Goal: Task Accomplishment & Management: Manage account settings

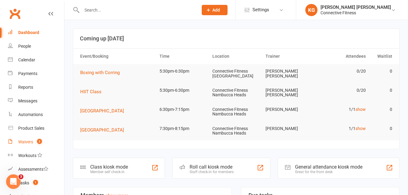
click at [32, 143] on div "Waivers" at bounding box center [25, 141] width 15 height 5
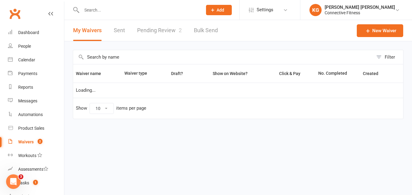
select select "100"
click at [164, 38] on link "Pending Review 2" at bounding box center [159, 30] width 45 height 21
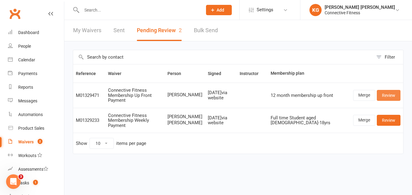
click at [387, 91] on link "Review" at bounding box center [389, 95] width 24 height 11
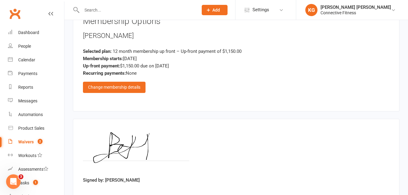
scroll to position [758, 0]
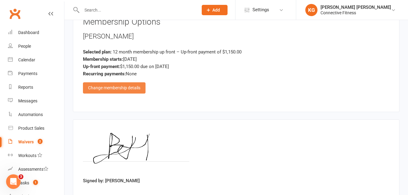
click at [123, 85] on div "Change membership details" at bounding box center [114, 87] width 63 height 11
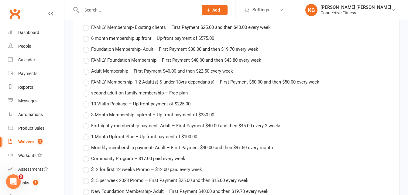
scroll to position [842, 0]
click at [143, 94] on span "second adult on family membership – Free plan" at bounding box center [139, 93] width 97 height 6
click at [87, 90] on input "second adult on family membership – Free plan" at bounding box center [85, 90] width 4 height 0
type input "second adult on family membership"
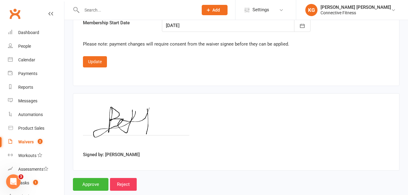
scroll to position [1120, 0]
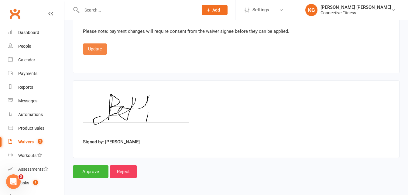
click at [97, 49] on button "Update" at bounding box center [95, 48] width 24 height 11
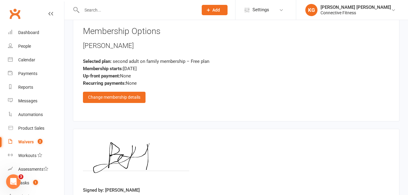
scroll to position [796, 0]
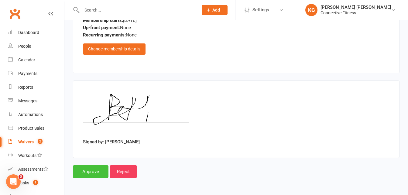
click at [87, 172] on input "Approve" at bounding box center [91, 171] width 36 height 13
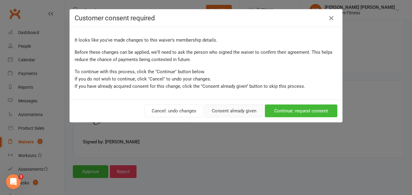
click at [224, 111] on button "Consent already given" at bounding box center [234, 110] width 59 height 13
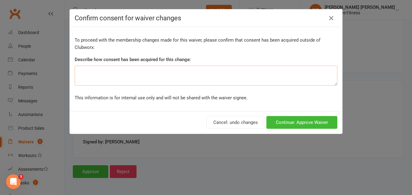
click at [150, 76] on textarea at bounding box center [206, 76] width 263 height 20
type textarea "C"
type textarea "Family Membership"
click at [282, 123] on button "Continue: Approve Waiver" at bounding box center [301, 122] width 71 height 13
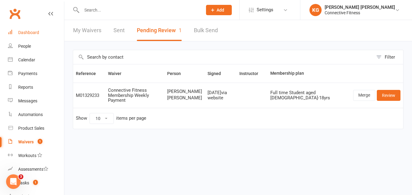
click at [28, 34] on div "Dashboard" at bounding box center [28, 32] width 21 height 5
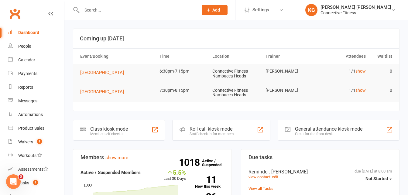
scroll to position [79, 0]
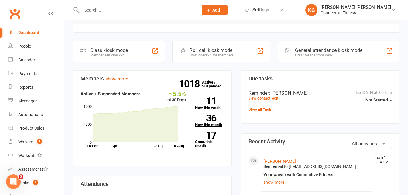
click at [214, 124] on link "36 New this month" at bounding box center [209, 120] width 29 height 12
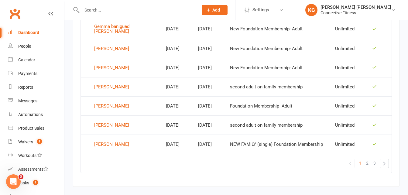
scroll to position [440, 0]
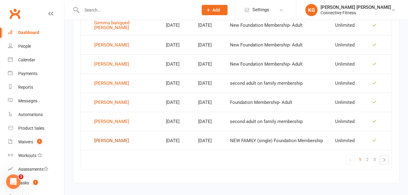
click at [110, 136] on div "[PERSON_NAME]" at bounding box center [111, 140] width 35 height 9
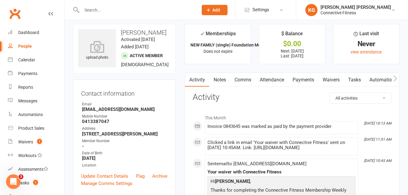
scroll to position [4, 0]
click at [30, 32] on div "Dashboard" at bounding box center [28, 32] width 21 height 5
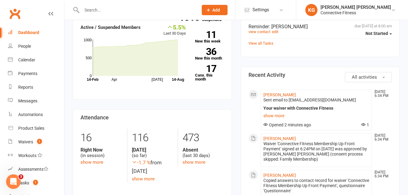
scroll to position [145, 0]
click at [23, 47] on div "People" at bounding box center [24, 46] width 13 height 5
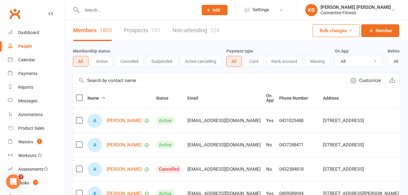
click at [112, 86] on input "text" at bounding box center [209, 80] width 273 height 15
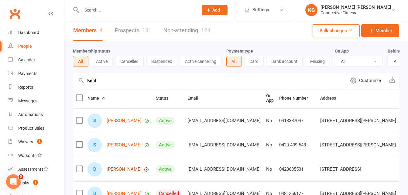
type input "Kent"
click at [125, 172] on link "[PERSON_NAME]" at bounding box center [124, 169] width 35 height 5
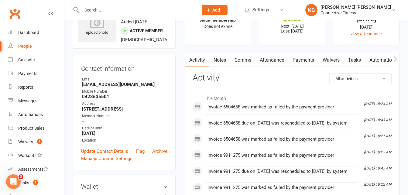
scroll to position [29, 0]
click at [22, 32] on div "Dashboard" at bounding box center [28, 32] width 21 height 5
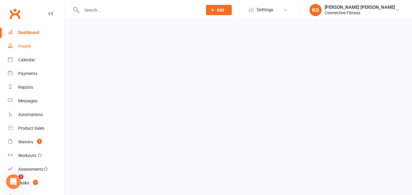
click at [25, 45] on div "People" at bounding box center [24, 46] width 13 height 5
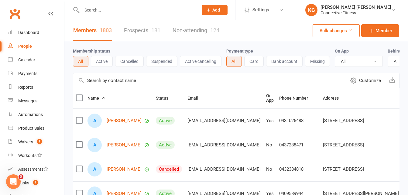
click at [110, 85] on input "text" at bounding box center [209, 80] width 273 height 15
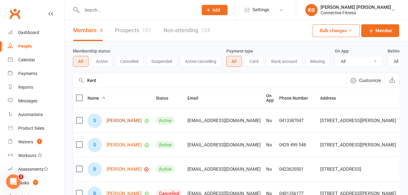
type input "Kent"
click at [124, 123] on link "[PERSON_NAME]" at bounding box center [124, 120] width 35 height 5
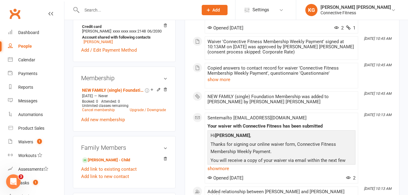
scroll to position [201, 0]
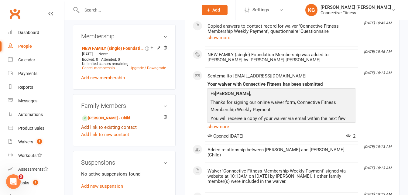
click at [121, 131] on link "Add link to existing contact" at bounding box center [109, 127] width 56 height 7
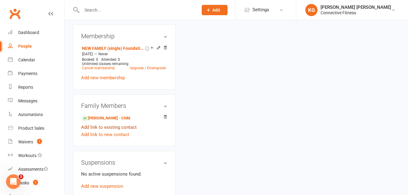
scroll to position [23, 0]
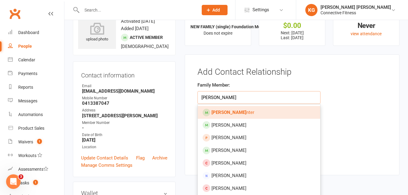
type input "[PERSON_NAME]"
click at [229, 112] on span "[PERSON_NAME] nter" at bounding box center [232, 112] width 43 height 5
type input "[PERSON_NAME]"
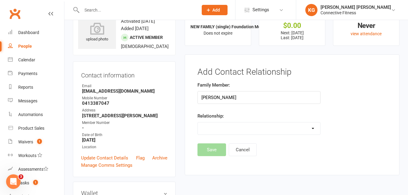
click at [223, 128] on select "Parent / Guardian Child Sibling (parent not in system) Spouse / Partner Cousin …" at bounding box center [259, 128] width 122 height 12
select select "3"
click at [198, 122] on select "Parent / Guardian Child Sibling (parent not in system) Spouse / Partner Cousin …" at bounding box center [259, 128] width 122 height 12
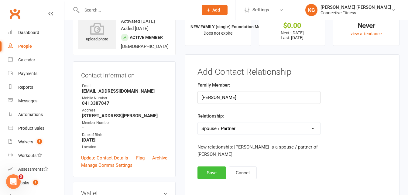
click at [212, 170] on button "Save" at bounding box center [211, 172] width 29 height 13
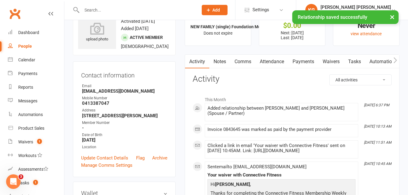
scroll to position [0, 0]
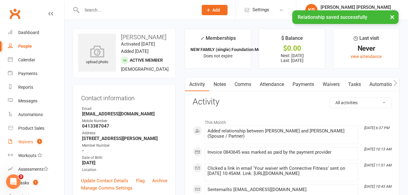
click at [26, 144] on div "Waivers" at bounding box center [25, 141] width 15 height 5
select select "100"
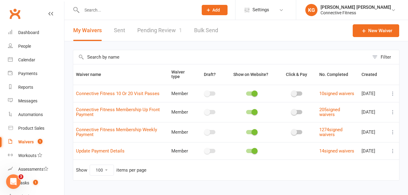
click at [154, 32] on link "Pending Review 1" at bounding box center [159, 30] width 45 height 21
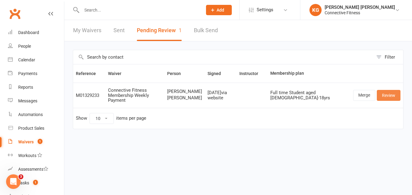
click at [394, 91] on link "Review" at bounding box center [389, 95] width 24 height 11
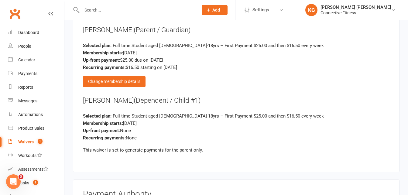
scroll to position [995, 0]
click at [139, 84] on div "Change membership details" at bounding box center [114, 81] width 63 height 11
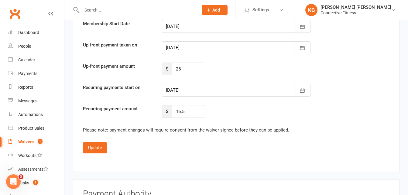
scroll to position [1356, 0]
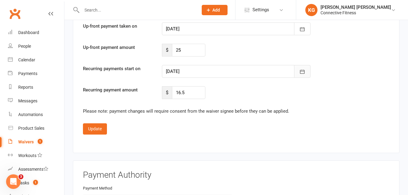
click at [305, 70] on icon "button" at bounding box center [302, 72] width 6 height 6
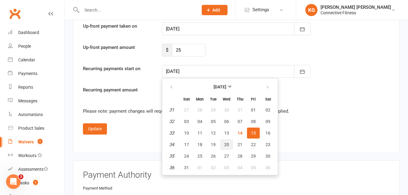
click at [225, 143] on span "20" at bounding box center [226, 144] width 5 height 5
type input "[DATE]"
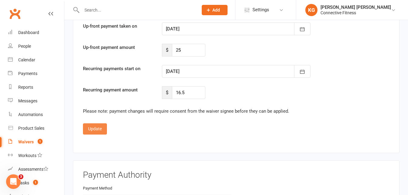
click at [101, 126] on button "Update" at bounding box center [95, 128] width 24 height 11
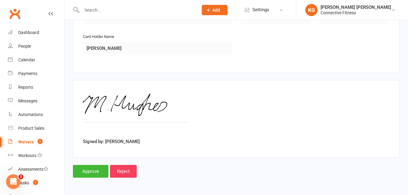
scroll to position [1226, 0]
click at [87, 175] on input "Approve" at bounding box center [91, 171] width 36 height 13
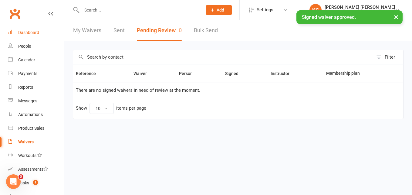
click at [30, 32] on div "Dashboard" at bounding box center [28, 32] width 21 height 5
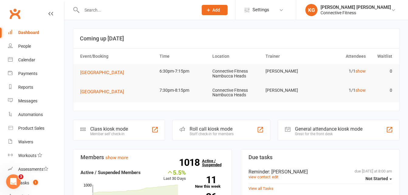
click at [212, 162] on link "1018 Active / Suspended" at bounding box center [215, 162] width 27 height 17
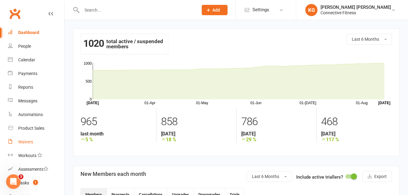
click at [32, 141] on div "Waivers" at bounding box center [25, 141] width 15 height 5
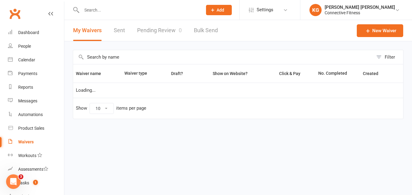
select select "100"
